Goal: Find specific page/section: Find specific page/section

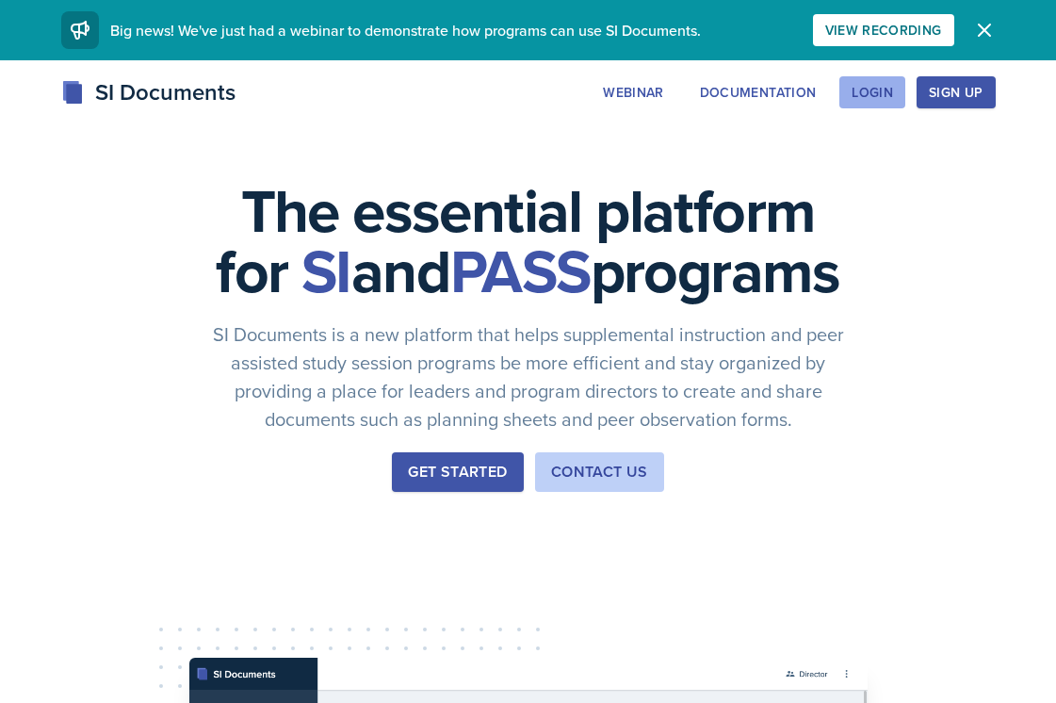
click at [868, 98] on div "Login" at bounding box center [872, 92] width 41 height 15
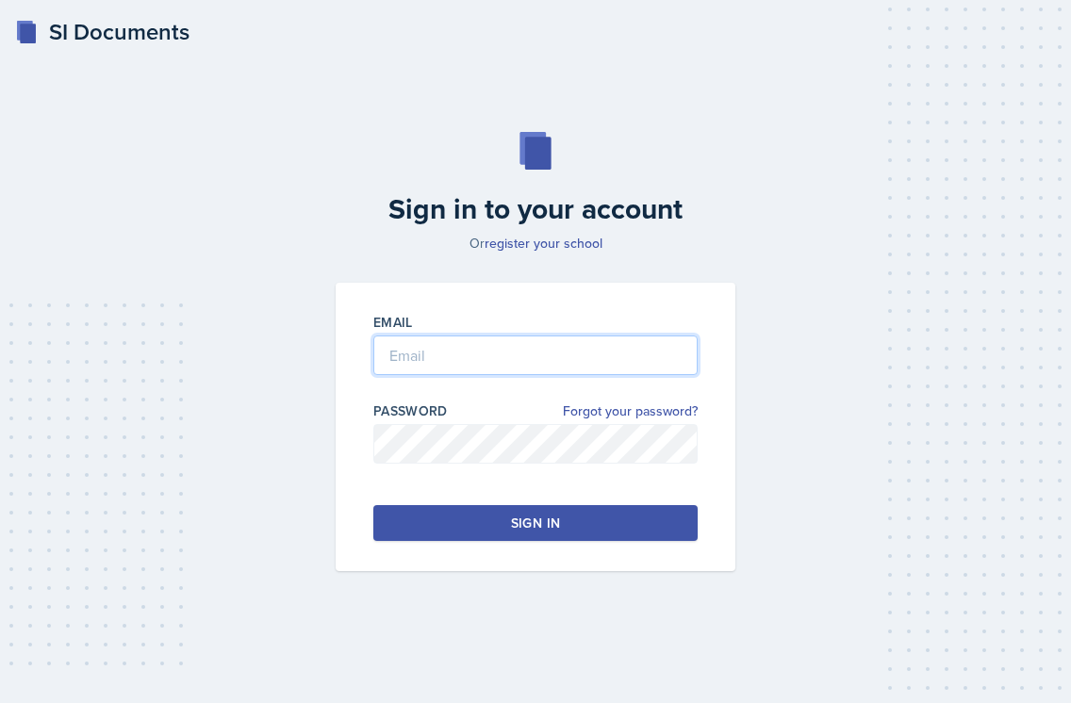
type input "[PERSON_NAME][EMAIL_ADDRESS][PERSON_NAME][DOMAIN_NAME]"
click at [508, 521] on button "Sign in" at bounding box center [535, 523] width 324 height 36
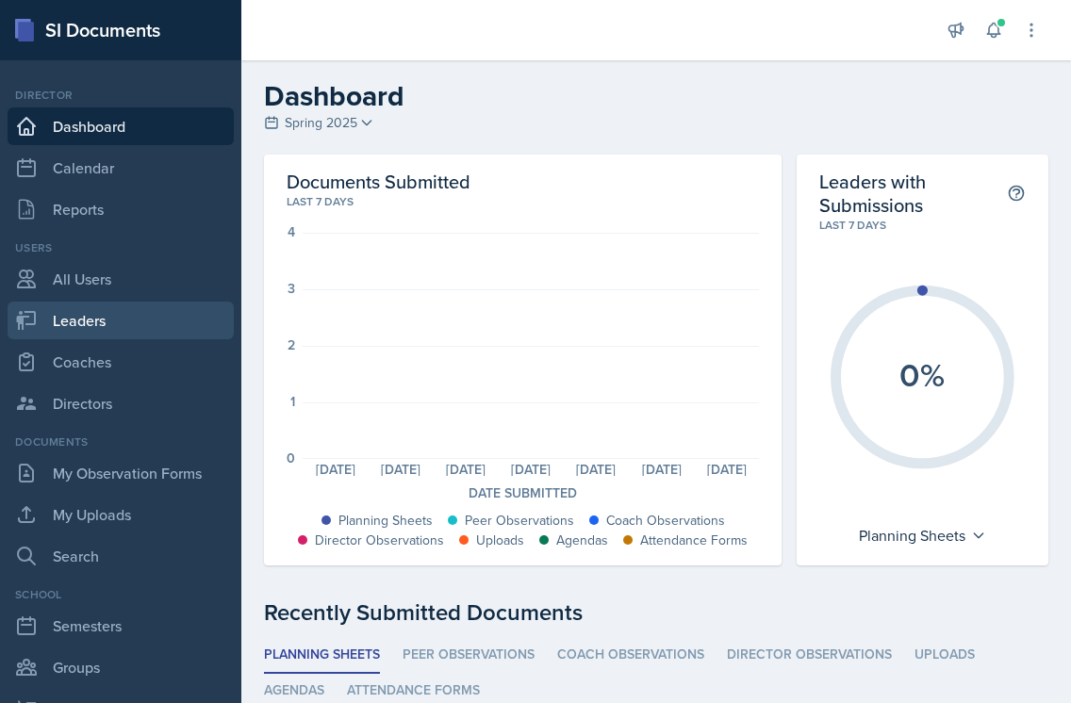
click at [124, 318] on link "Leaders" at bounding box center [121, 321] width 226 height 38
select select "986fdc3e-2246-4ffd-9cb8-78666de4ebed"
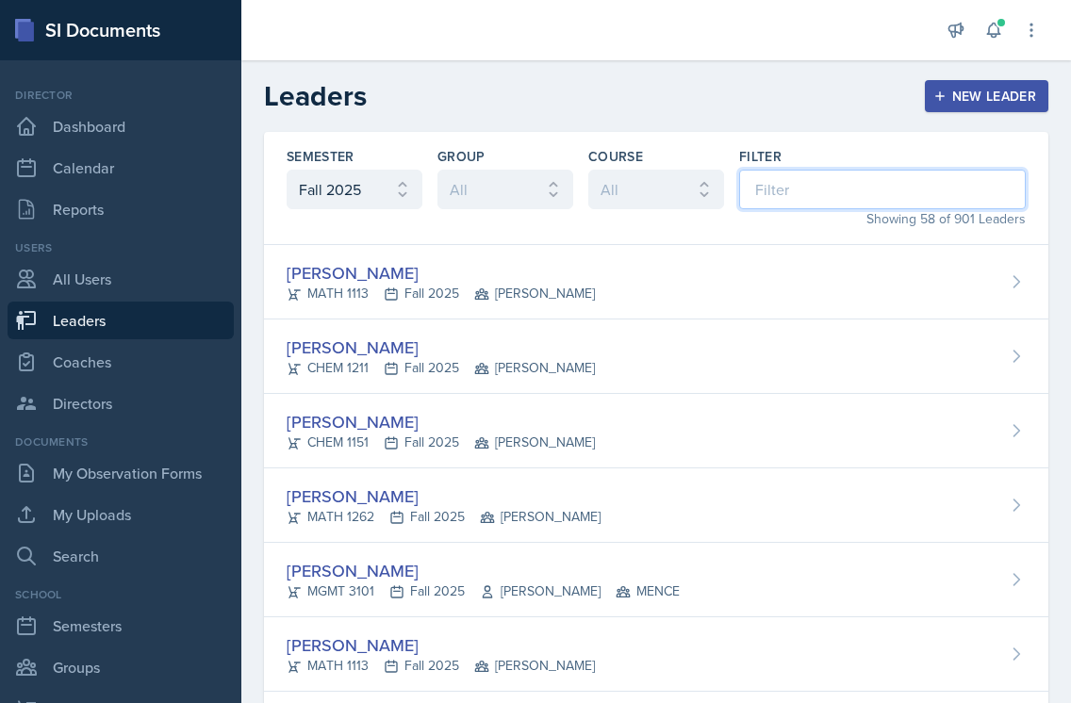
click at [802, 199] on input at bounding box center [882, 190] width 286 height 40
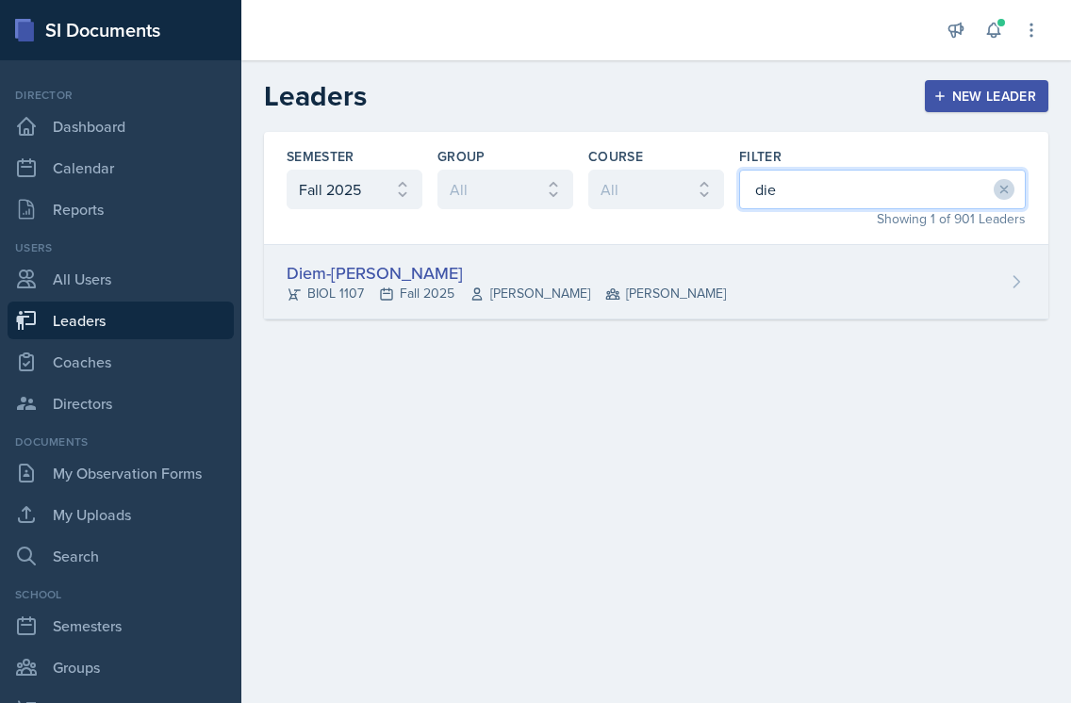
type input "die"
click at [398, 269] on div "Diem-[PERSON_NAME]" at bounding box center [505, 272] width 439 height 25
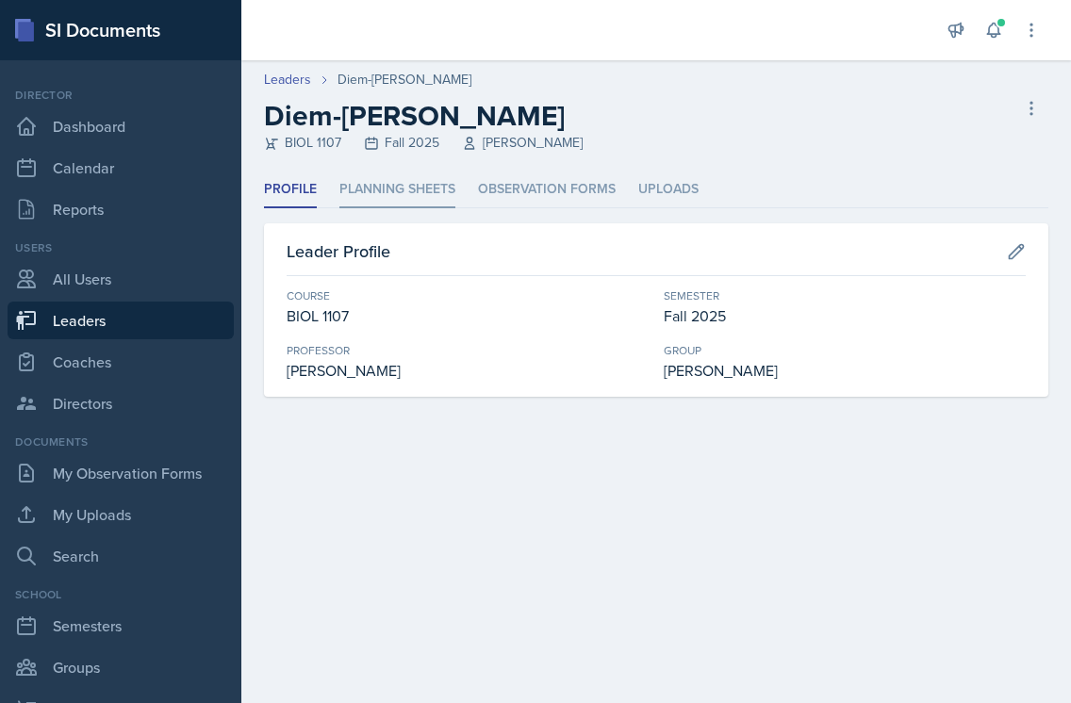
click at [392, 185] on li "Planning Sheets" at bounding box center [397, 190] width 116 height 37
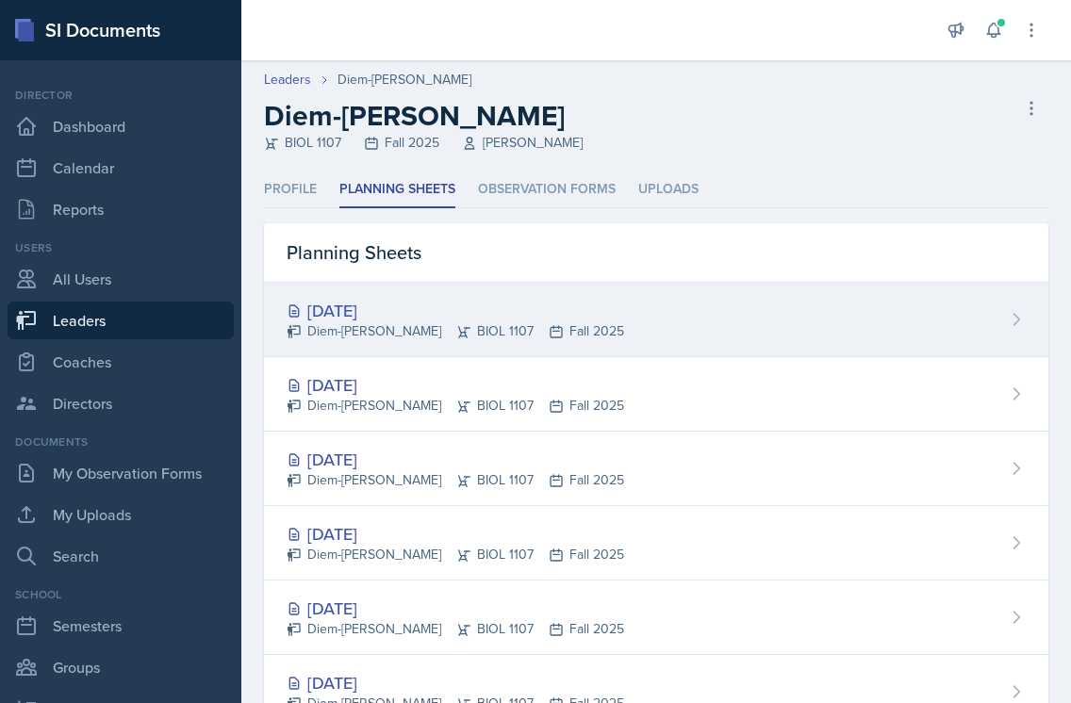
click at [380, 310] on div "[DATE]" at bounding box center [454, 310] width 337 height 25
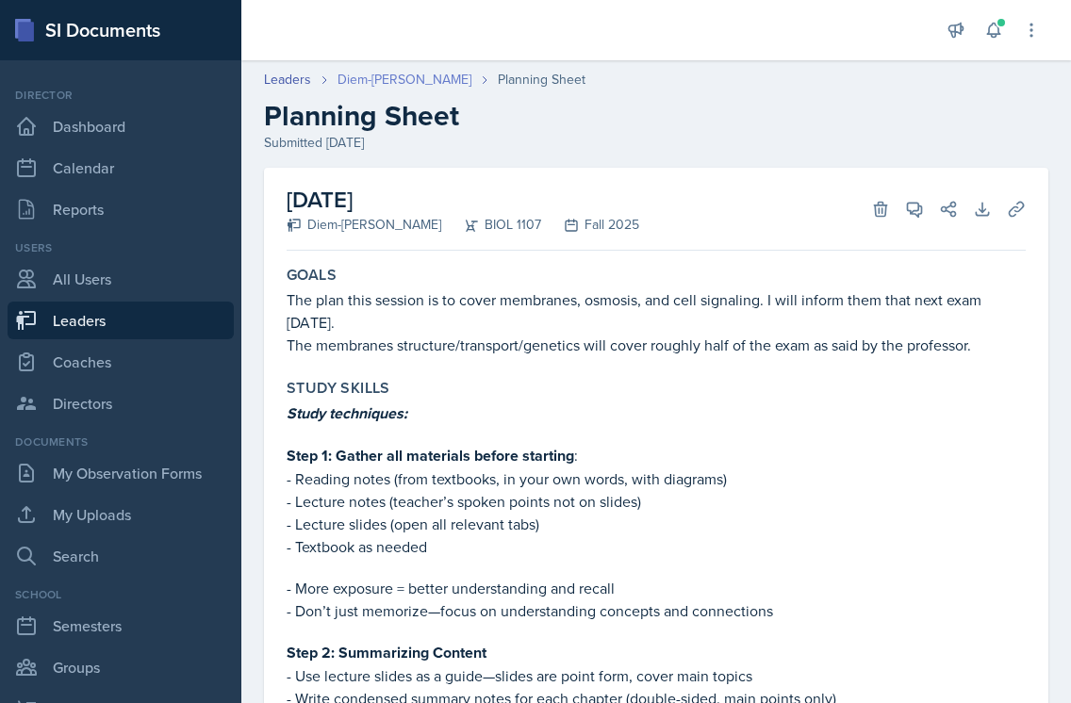
click at [409, 81] on link "Diem-[PERSON_NAME]" at bounding box center [404, 80] width 134 height 20
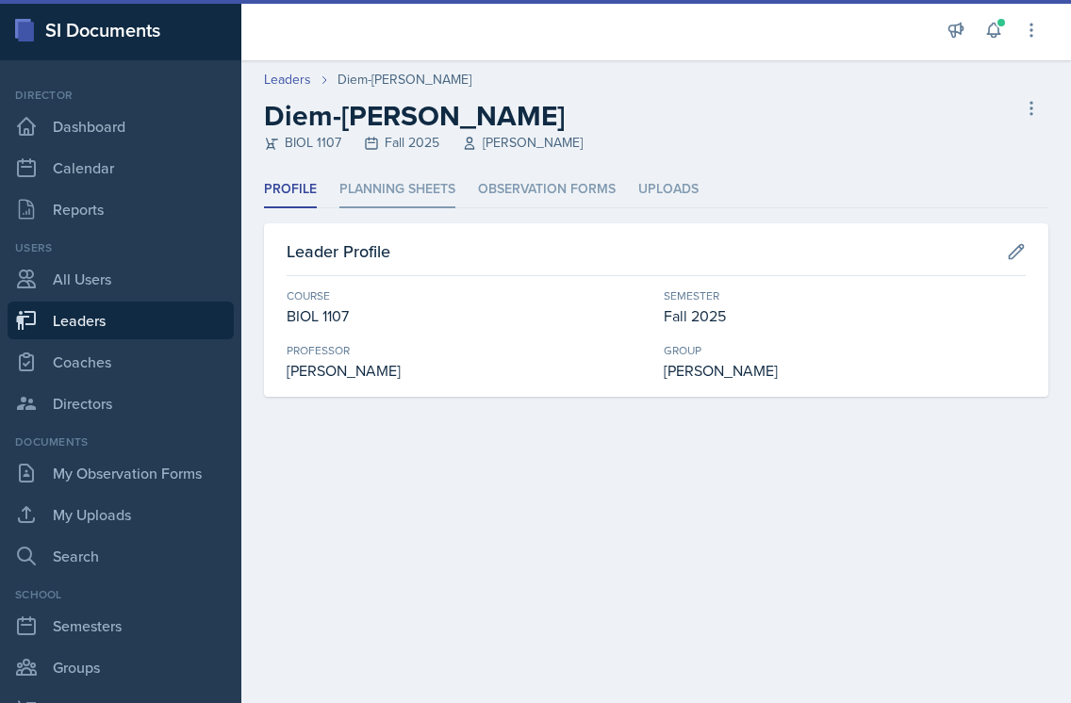
click at [374, 190] on li "Planning Sheets" at bounding box center [397, 190] width 116 height 37
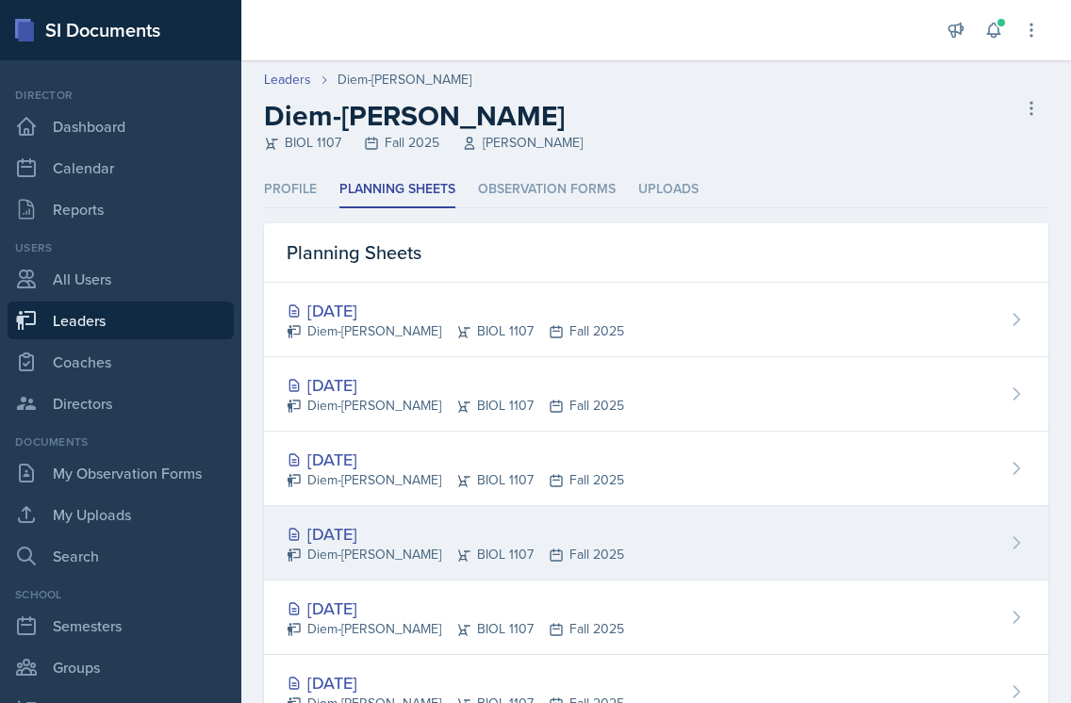
click at [347, 532] on div "[DATE]" at bounding box center [454, 533] width 337 height 25
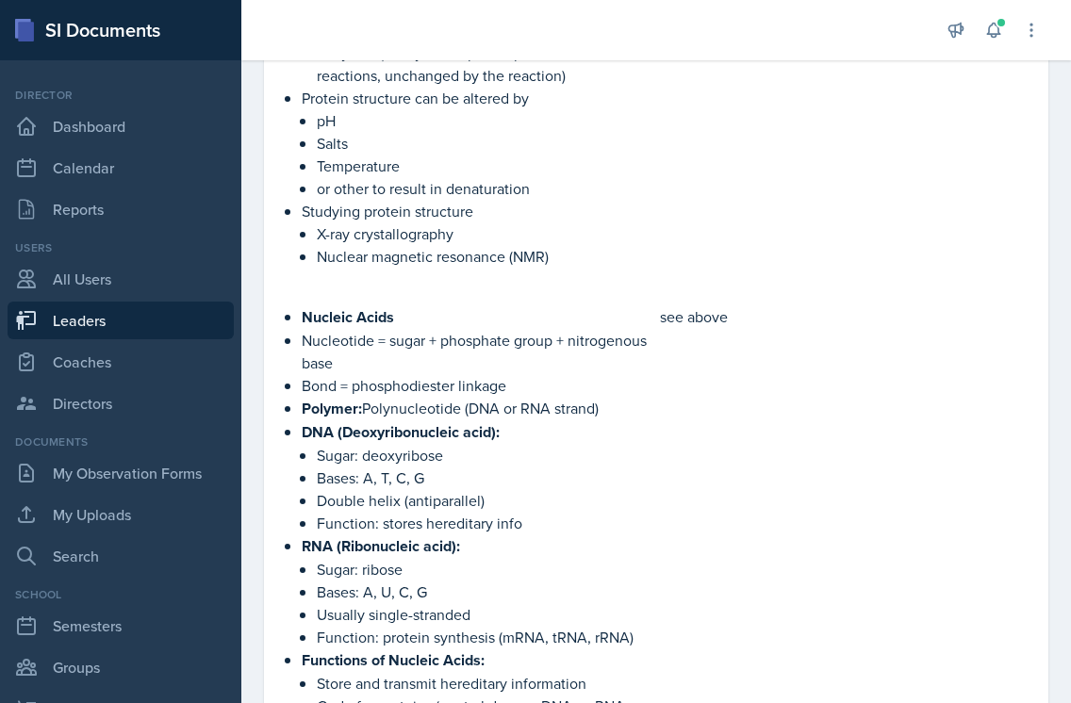
scroll to position [2709, 0]
